Goal: Navigation & Orientation: Find specific page/section

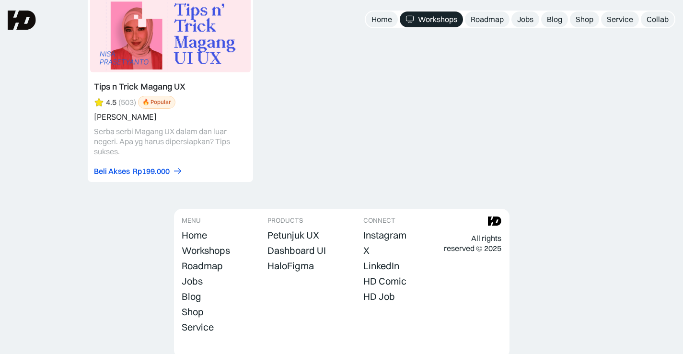
scroll to position [3977, 0]
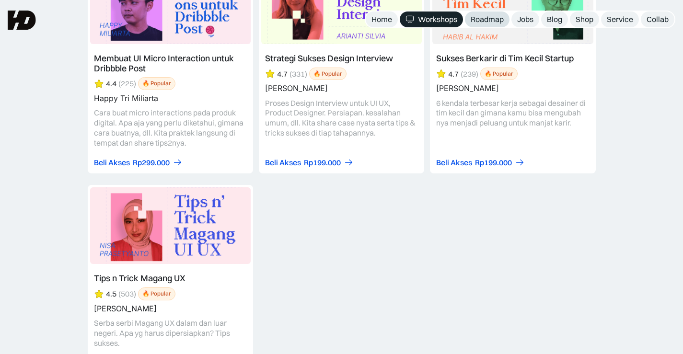
click at [489, 21] on div "Roadmap" at bounding box center [486, 19] width 33 height 10
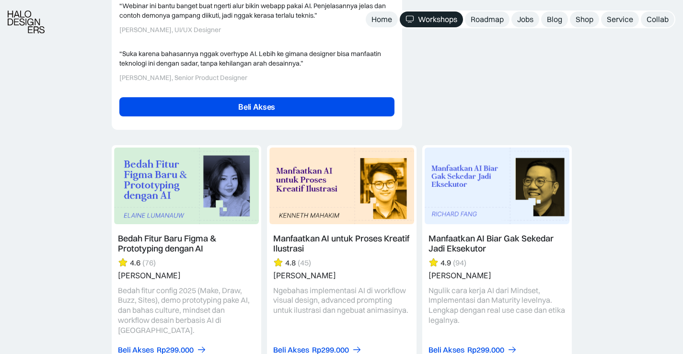
scroll to position [2539, 0]
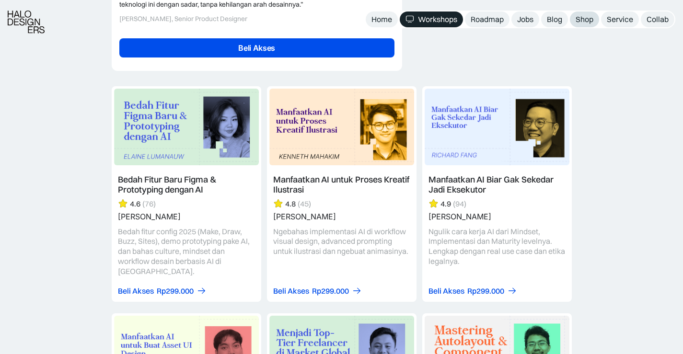
click at [584, 21] on div "Shop" at bounding box center [584, 19] width 18 height 10
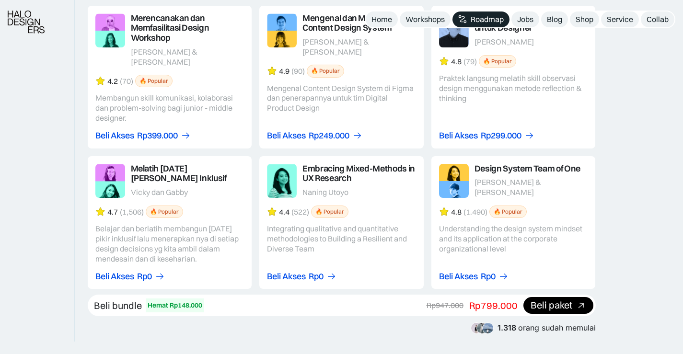
scroll to position [1650, 0]
click at [555, 302] on div "Beli paket" at bounding box center [558, 305] width 70 height 17
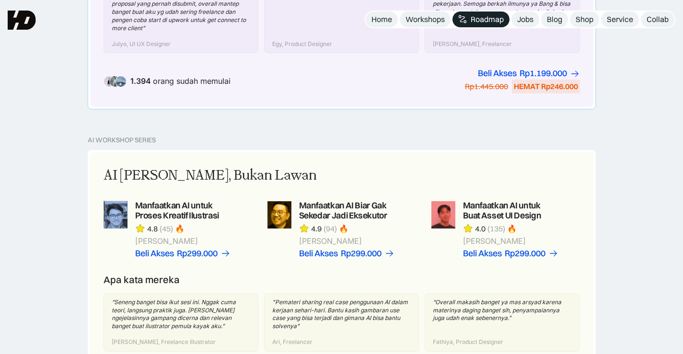
scroll to position [452, 0]
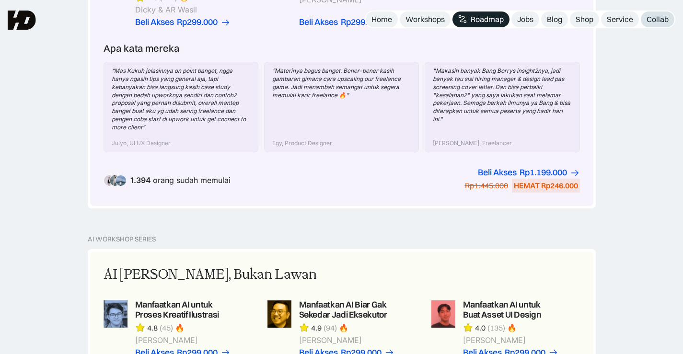
click at [644, 23] on link "Collab" at bounding box center [657, 19] width 34 height 16
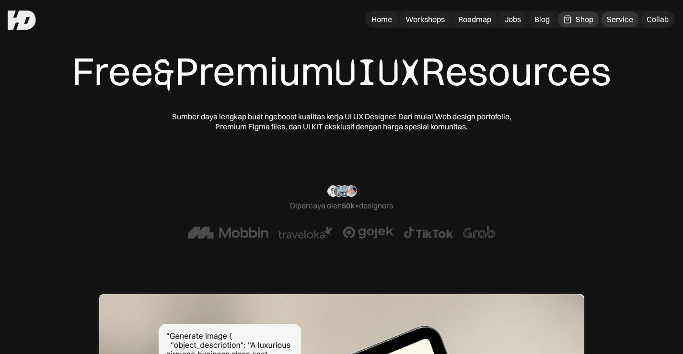
click at [619, 14] on link "Service" at bounding box center [620, 19] width 38 height 16
click at [511, 20] on div "Jobs" at bounding box center [512, 19] width 16 height 10
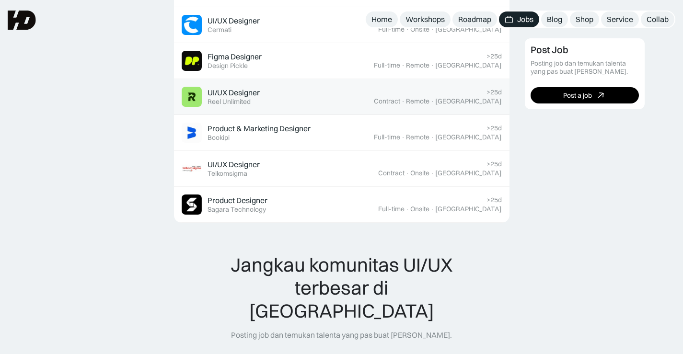
scroll to position [671, 0]
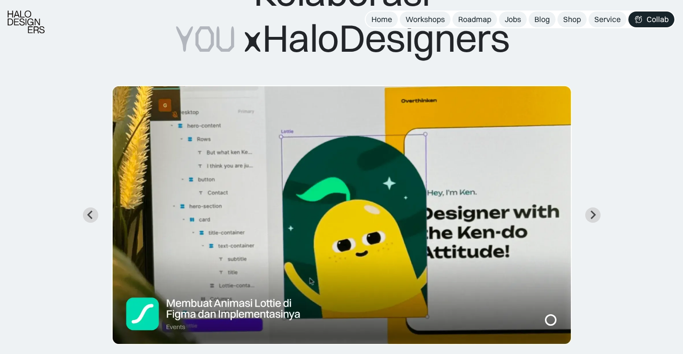
scroll to position [96, 0]
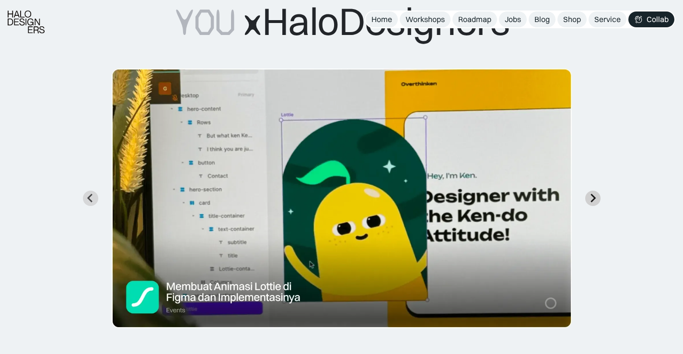
click at [594, 194] on icon "Next slide" at bounding box center [592, 198] width 9 height 9
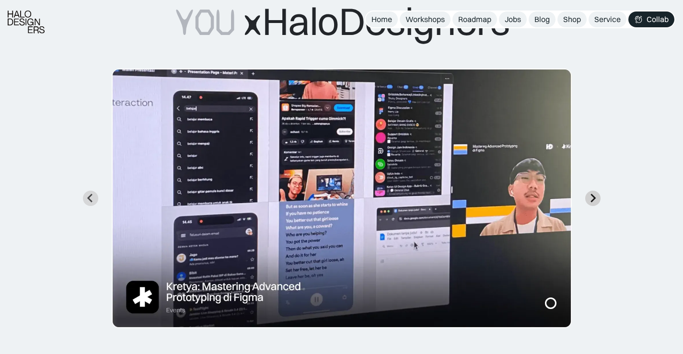
click at [594, 194] on icon "Next slide" at bounding box center [592, 198] width 9 height 9
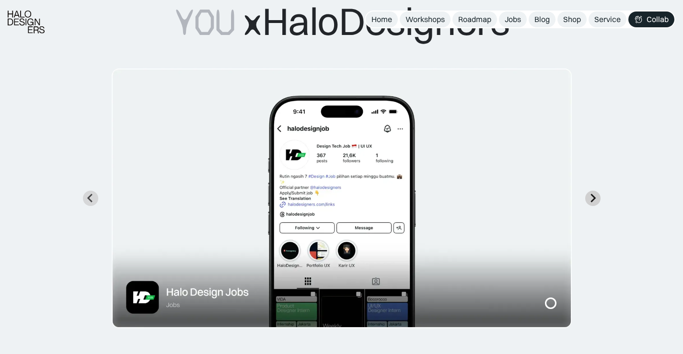
click at [594, 194] on icon "Next slide" at bounding box center [592, 198] width 9 height 9
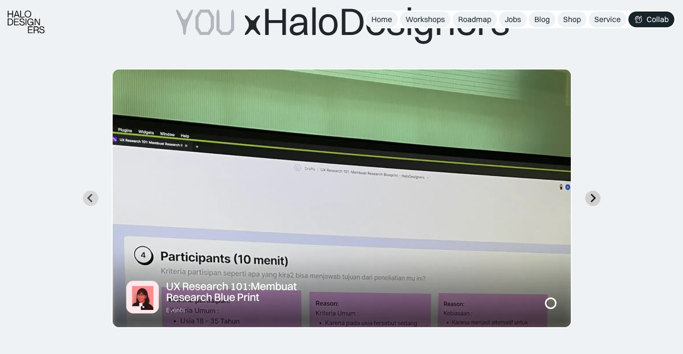
click at [594, 194] on icon "Next slide" at bounding box center [592, 198] width 9 height 9
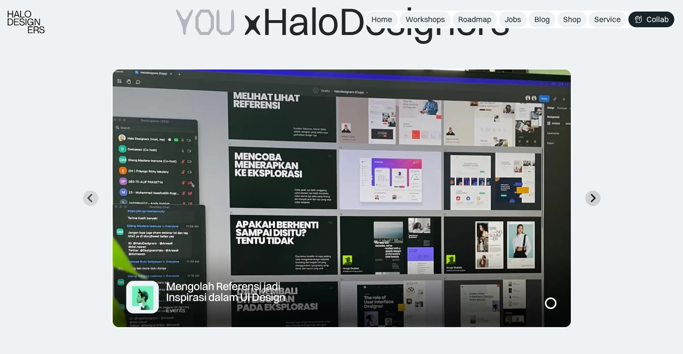
click at [594, 194] on icon "Next slide" at bounding box center [592, 198] width 9 height 9
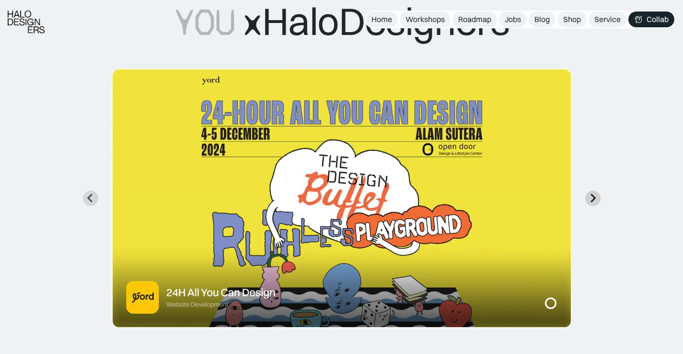
click at [594, 194] on icon "Go to first slide" at bounding box center [592, 198] width 9 height 9
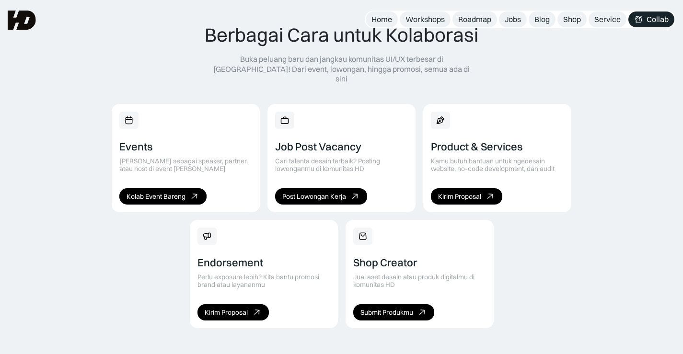
scroll to position [551, 0]
